Goal: Information Seeking & Learning: Check status

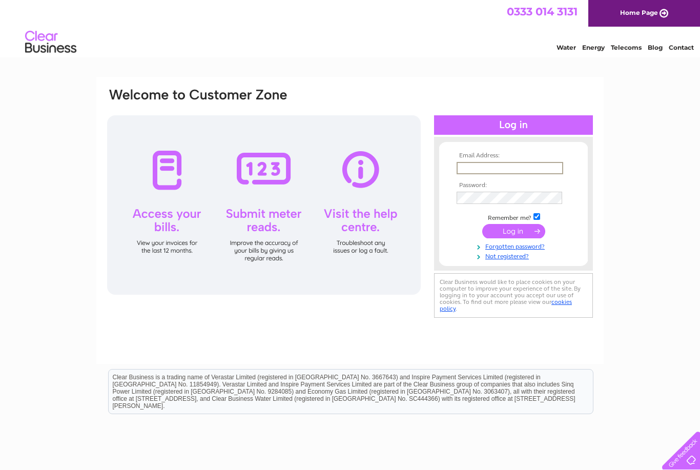
type input "briside@gmail.com"
click at [513, 232] on input "submit" at bounding box center [513, 231] width 63 height 14
click at [524, 237] on input "submit" at bounding box center [513, 230] width 63 height 14
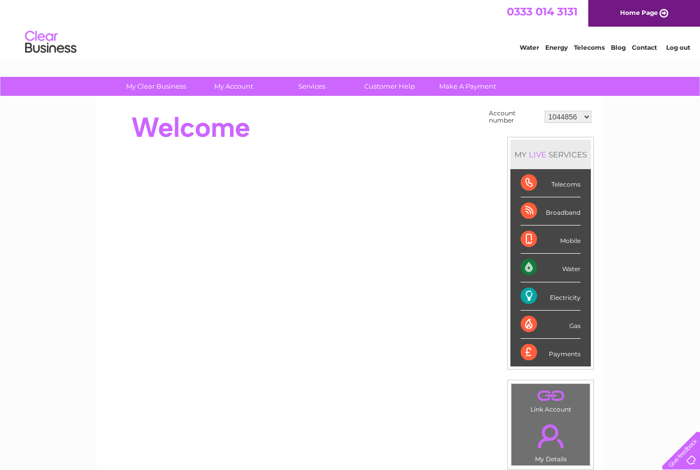
click at [591, 115] on select "1044856 30316718" at bounding box center [568, 117] width 47 height 12
select select "30316718"
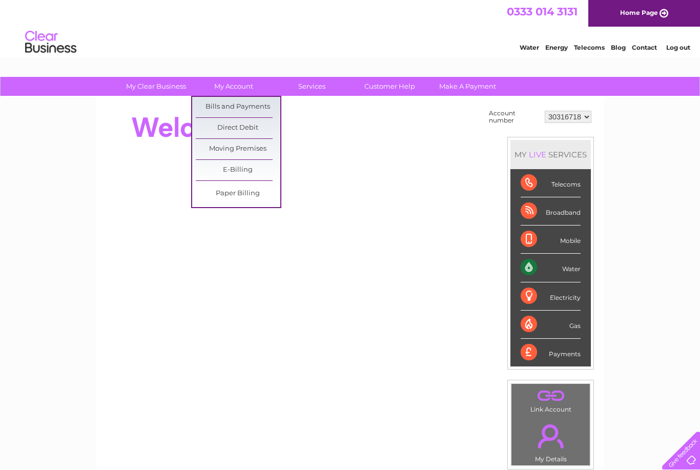
click at [246, 107] on link "Bills and Payments" at bounding box center [238, 107] width 85 height 20
click at [254, 109] on link "Bills and Payments" at bounding box center [238, 107] width 85 height 20
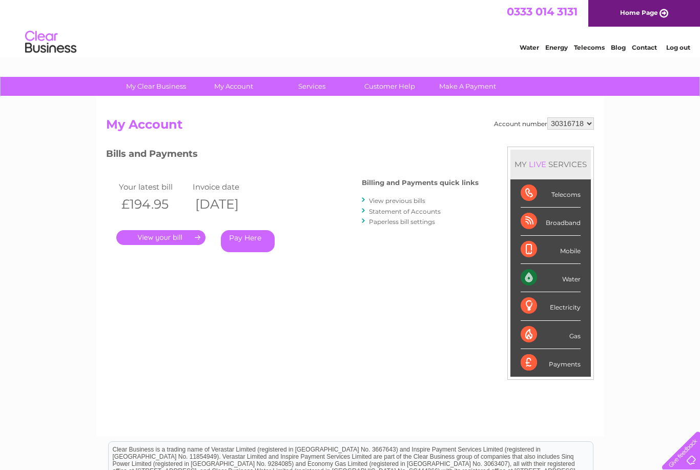
click at [169, 243] on link "." at bounding box center [160, 237] width 89 height 15
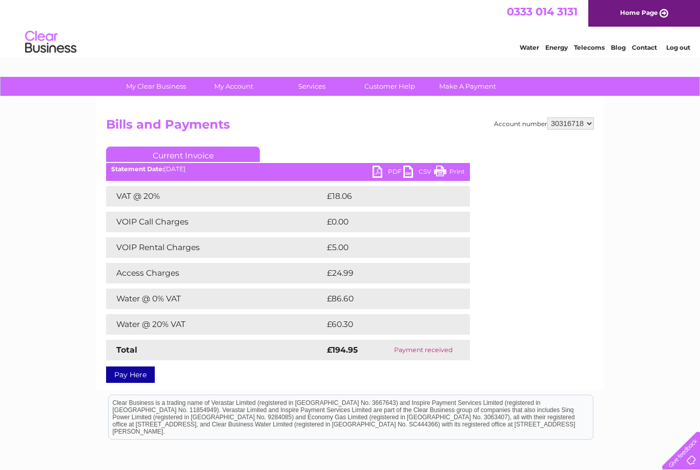
click at [680, 49] on link "Log out" at bounding box center [678, 48] width 24 height 8
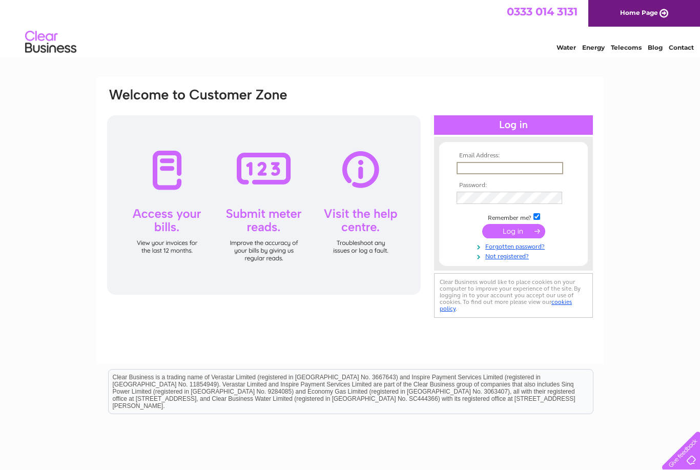
type input "[EMAIL_ADDRESS][DOMAIN_NAME]"
click at [527, 229] on input "submit" at bounding box center [513, 230] width 63 height 14
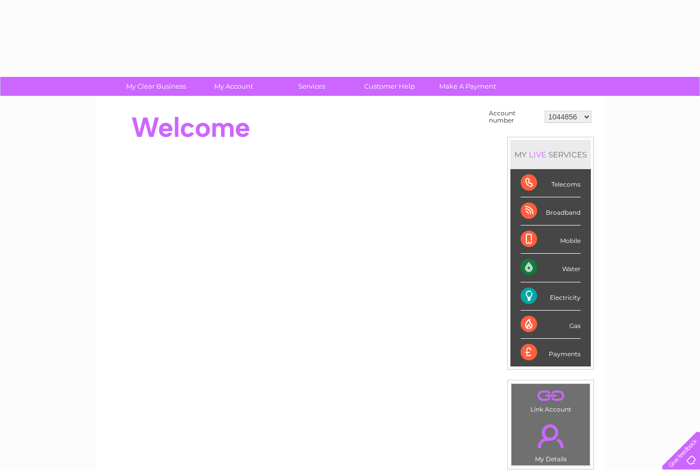
click at [521, 227] on div "Mobile" at bounding box center [551, 239] width 60 height 28
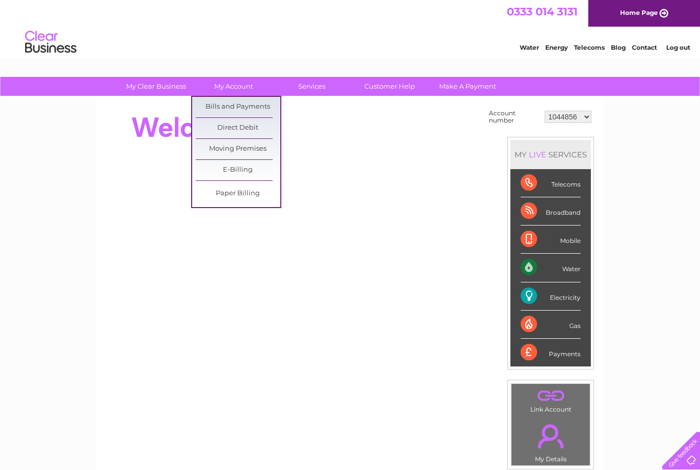
click at [240, 110] on link "Bills and Payments" at bounding box center [238, 107] width 85 height 20
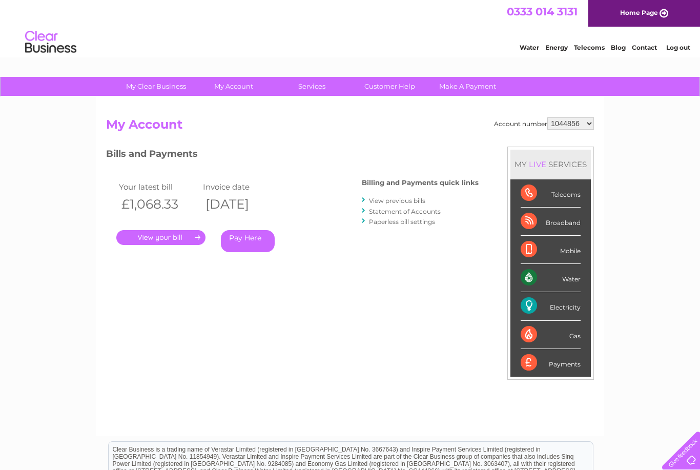
click at [168, 241] on link "." at bounding box center [160, 237] width 89 height 15
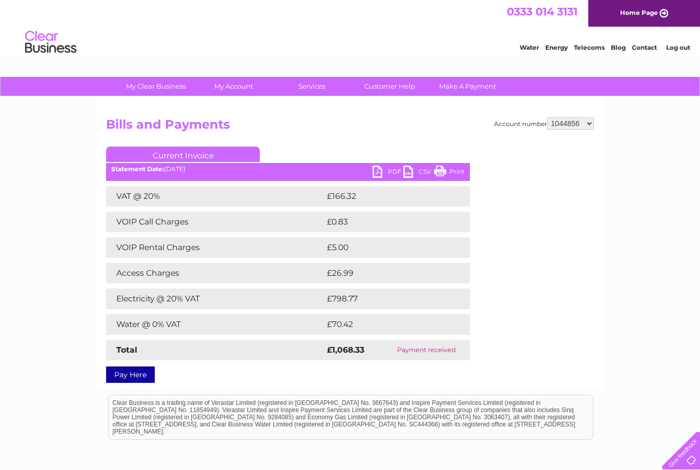
click at [669, 51] on link "Log out" at bounding box center [678, 48] width 24 height 8
